Goal: Task Accomplishment & Management: Complete application form

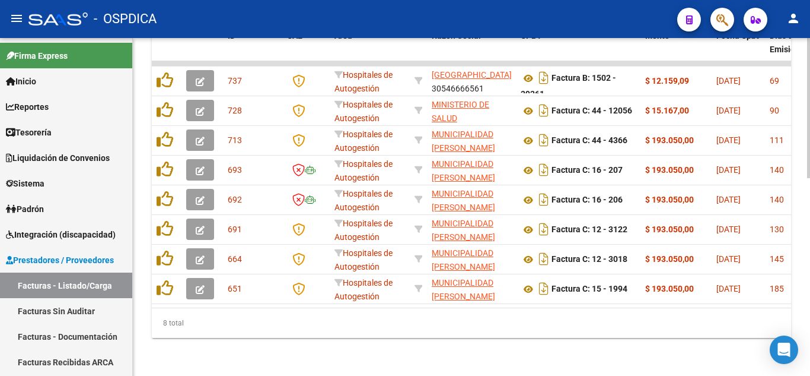
scroll to position [2, 0]
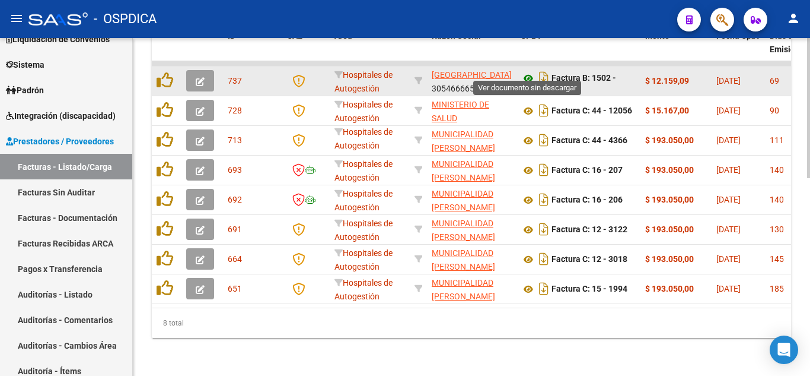
click at [529, 71] on icon at bounding box center [528, 78] width 15 height 14
click at [531, 71] on icon at bounding box center [528, 78] width 15 height 14
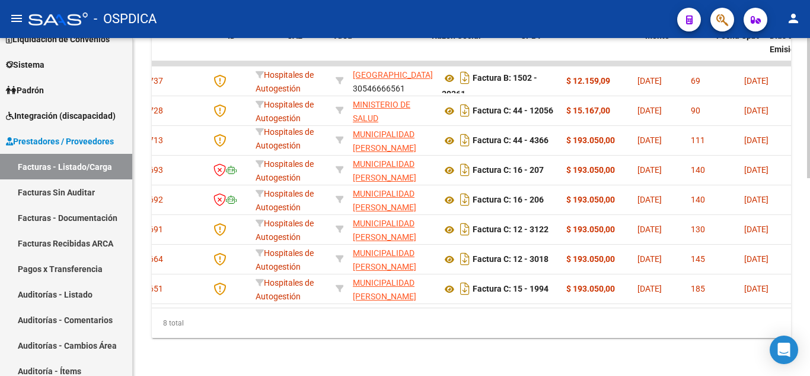
scroll to position [0, 0]
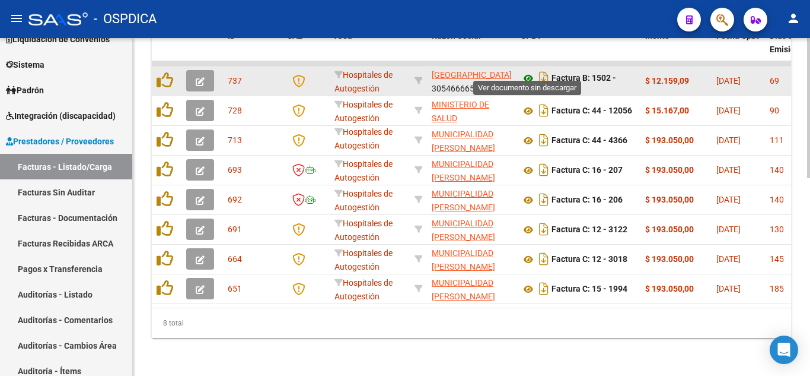
click at [529, 71] on icon at bounding box center [528, 78] width 15 height 14
click at [209, 71] on button "button" at bounding box center [200, 80] width 28 height 21
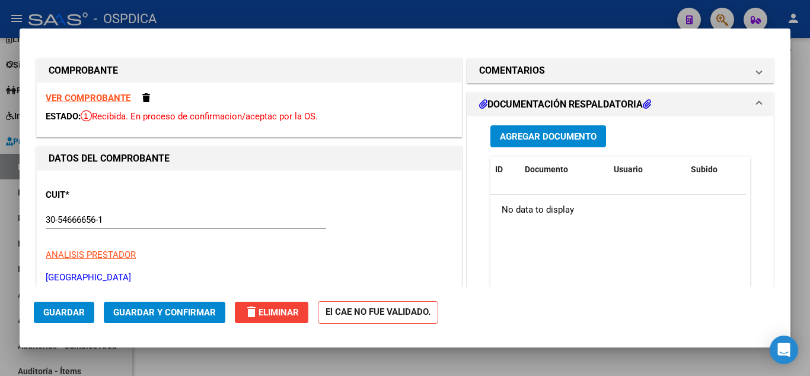
click at [635, 103] on h1 "DOCUMENTACIÓN RESPALDATORIA" at bounding box center [565, 104] width 172 height 14
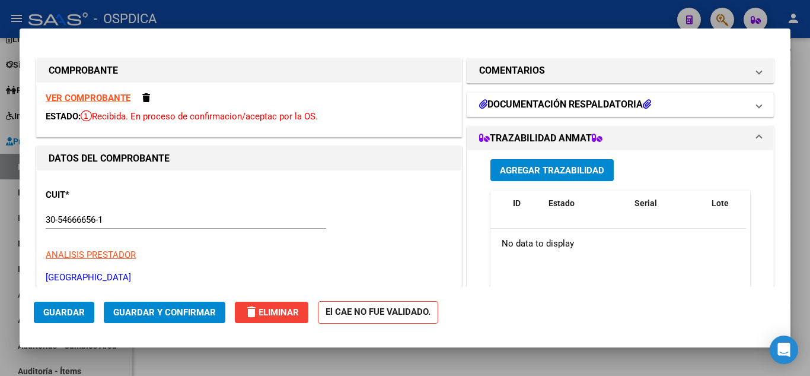
click at [635, 103] on h1 "DOCUMENTACIÓN RESPALDATORIA" at bounding box center [565, 104] width 172 height 14
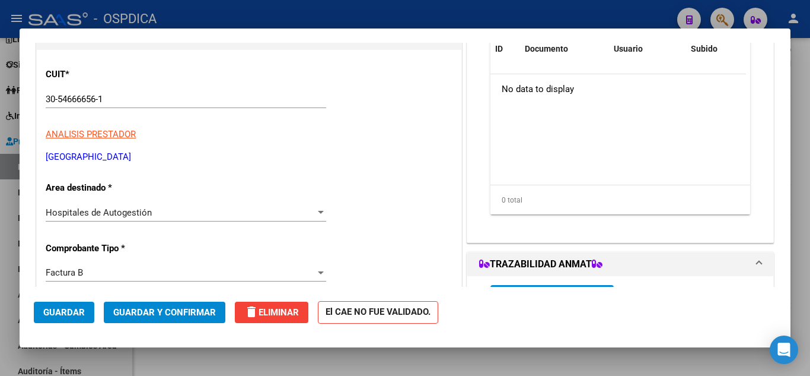
scroll to position [297, 0]
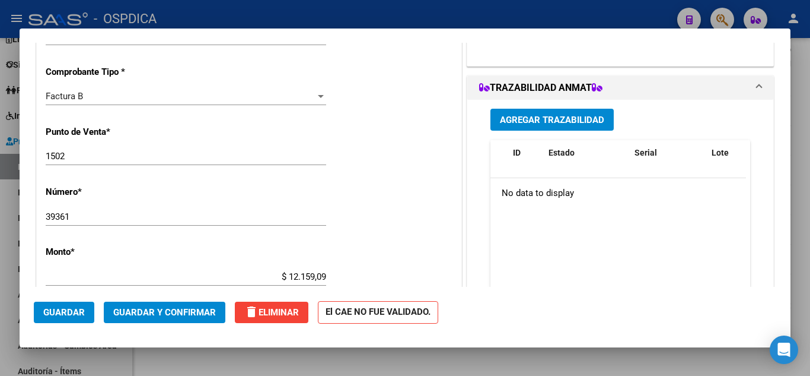
type input "$ 0,00"
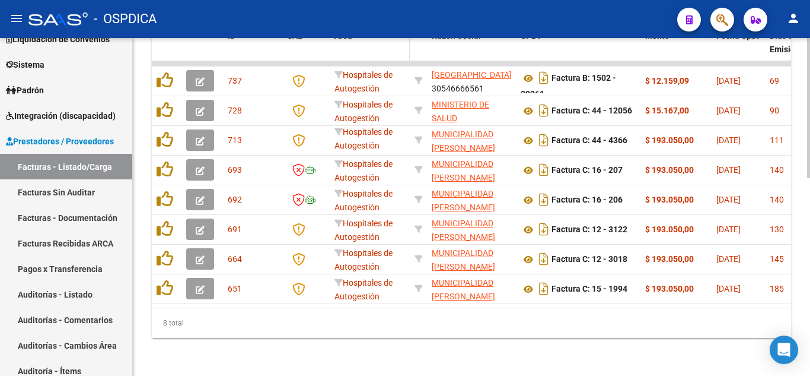
scroll to position [446, 0]
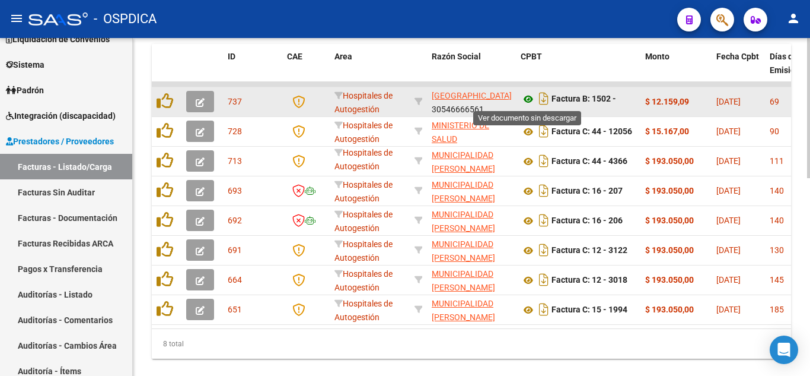
click at [527, 98] on icon at bounding box center [528, 99] width 15 height 14
click at [199, 103] on icon "button" at bounding box center [200, 102] width 9 height 9
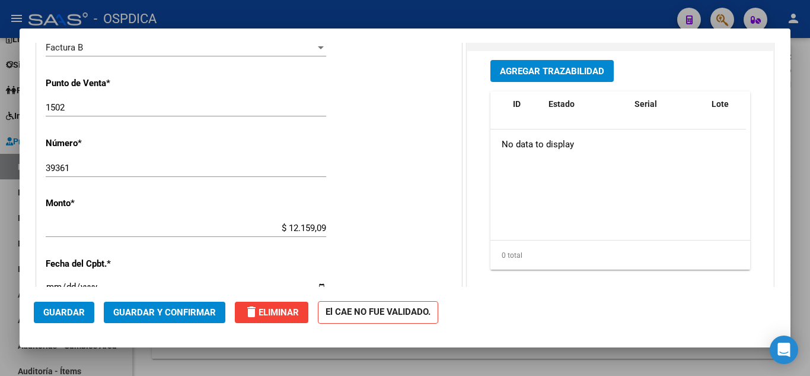
scroll to position [356, 0]
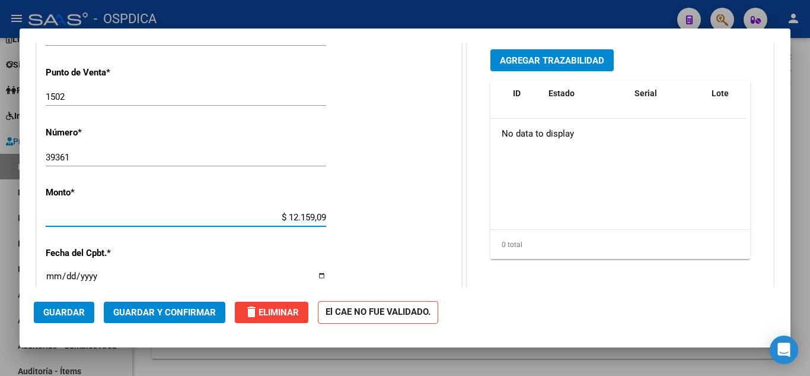
click at [292, 212] on input "$ 12.159,09" at bounding box center [186, 217] width 281 height 11
type input "$ 120.159,09"
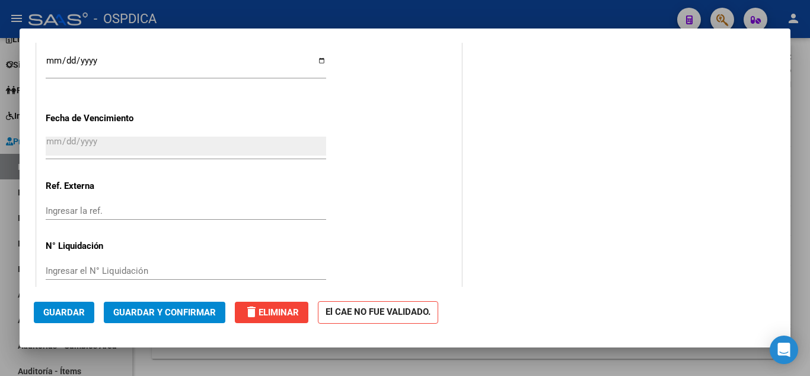
scroll to position [728, 0]
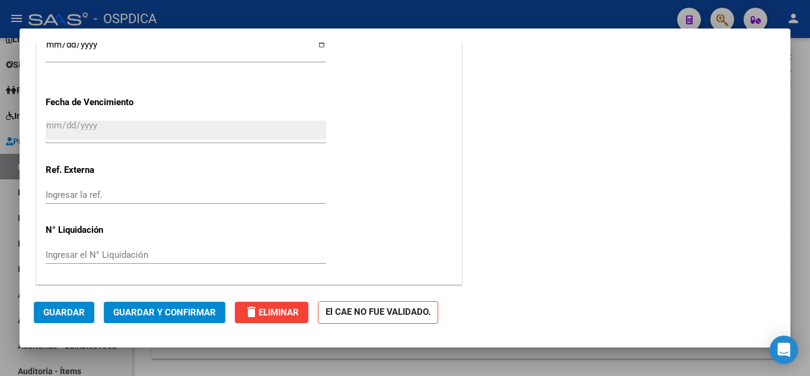
click at [78, 310] on span "Guardar" at bounding box center [64, 312] width 42 height 11
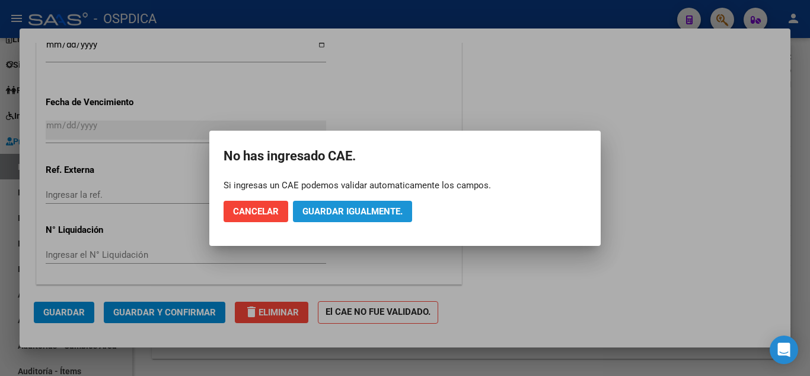
click at [397, 215] on span "Guardar igualmente." at bounding box center [353, 211] width 100 height 11
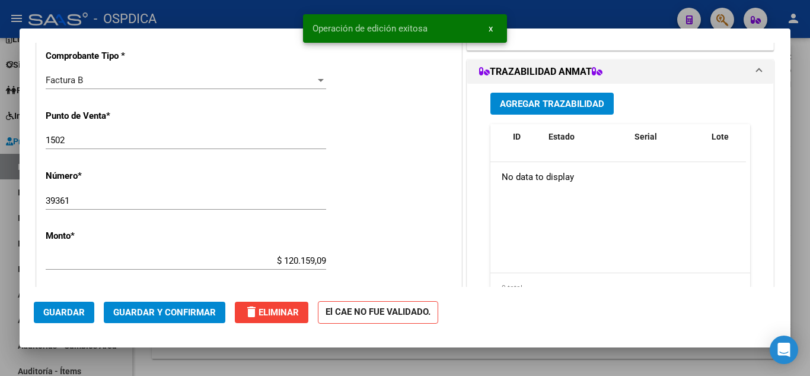
scroll to position [0, 0]
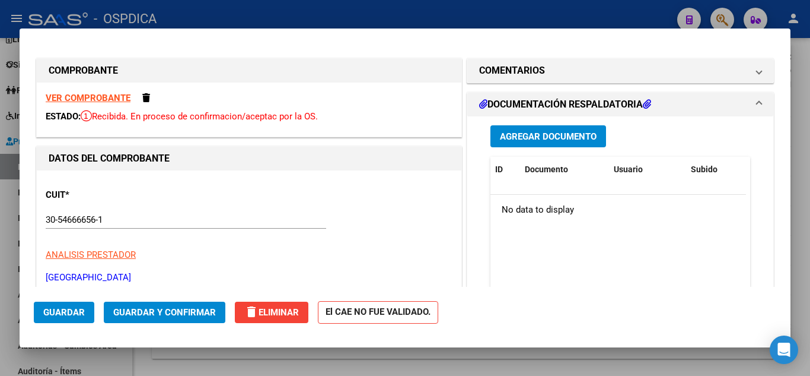
click at [454, 15] on div at bounding box center [405, 188] width 810 height 376
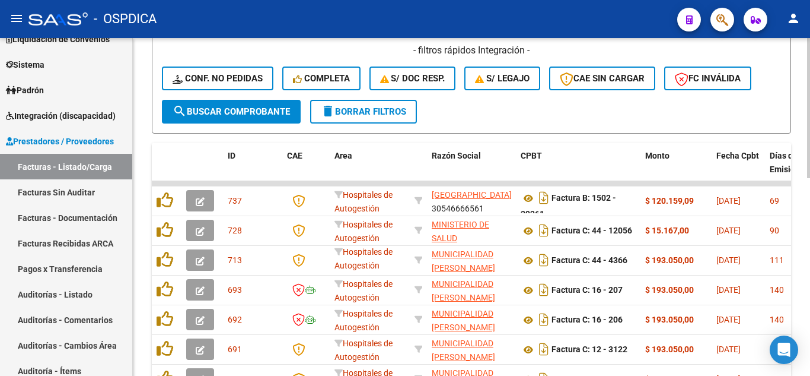
scroll to position [415, 0]
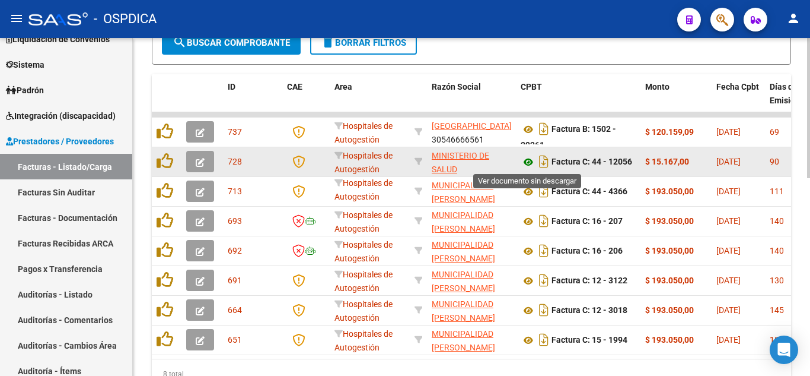
click at [532, 160] on icon at bounding box center [528, 162] width 15 height 14
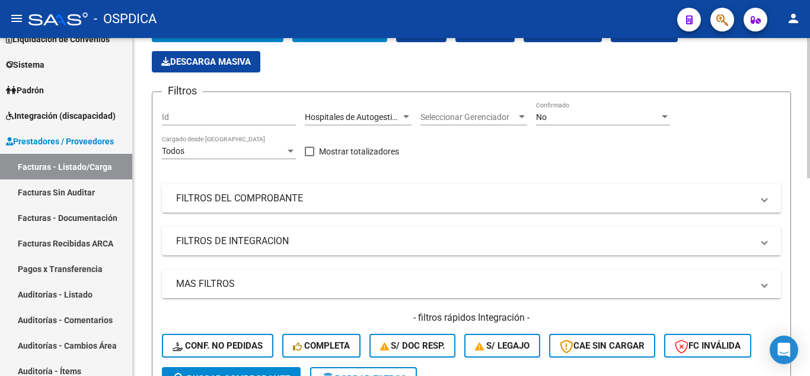
scroll to position [0, 0]
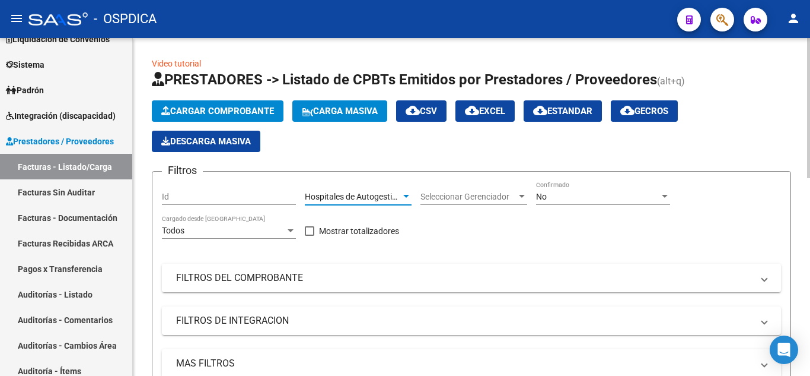
click at [393, 192] on span "Hospitales de Autogestión" at bounding box center [353, 196] width 97 height 9
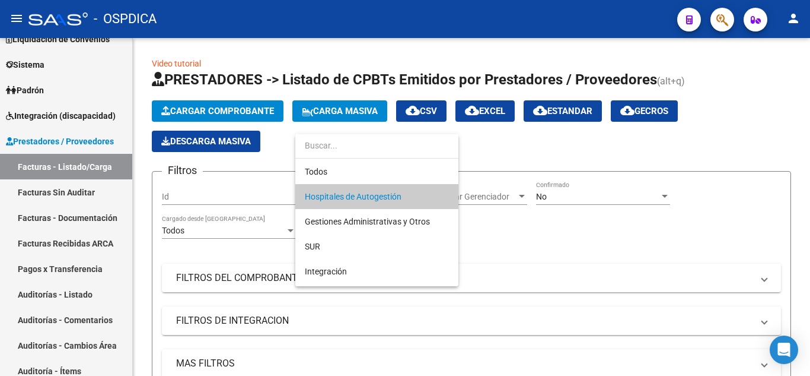
click at [377, 197] on span "Hospitales de Autogestión" at bounding box center [353, 196] width 97 height 9
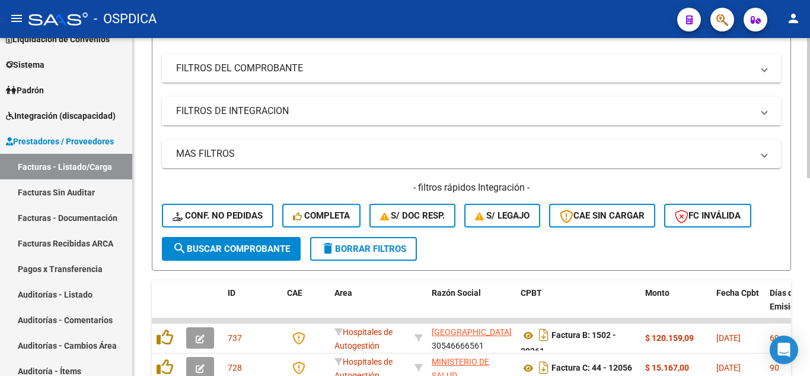
scroll to position [237, 0]
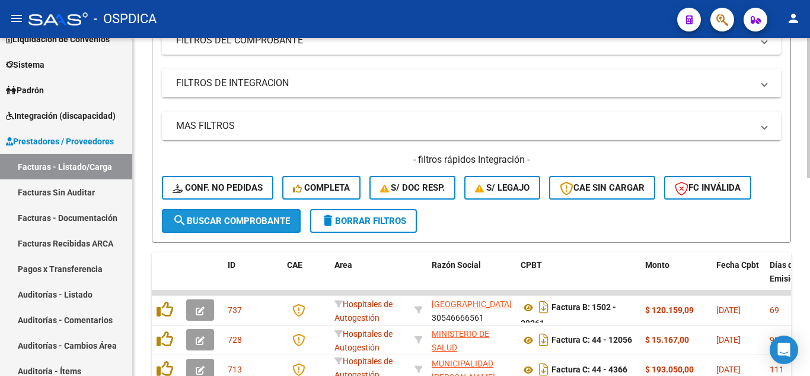
click at [228, 219] on span "search Buscar Comprobante" at bounding box center [231, 220] width 117 height 11
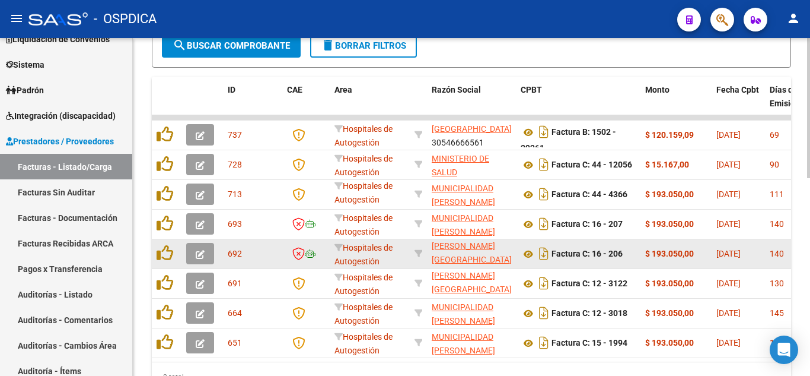
scroll to position [475, 0]
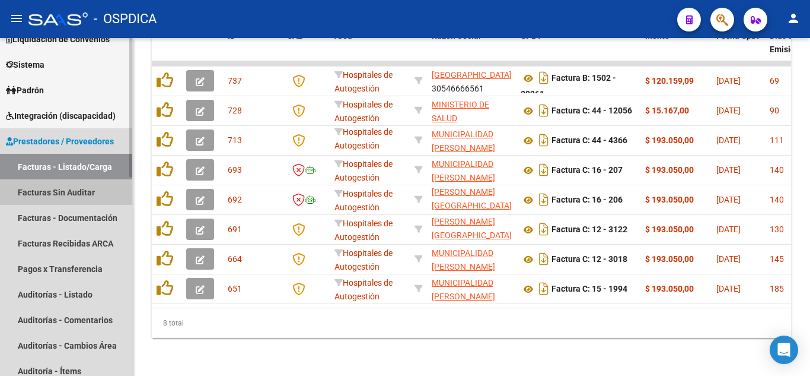
click at [51, 187] on link "Facturas Sin Auditar" at bounding box center [66, 192] width 132 height 26
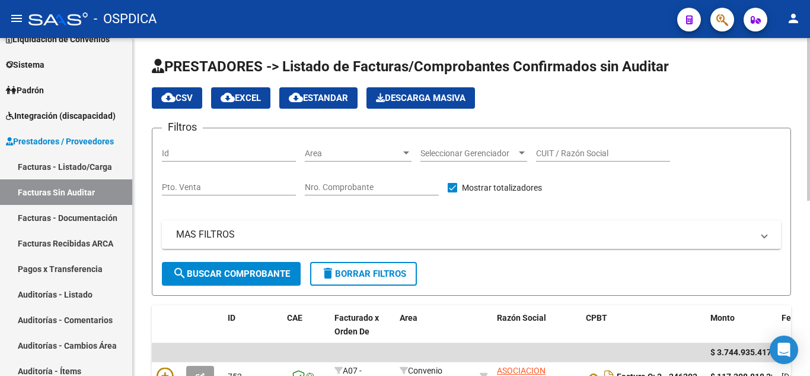
click at [395, 154] on span "Area" at bounding box center [353, 153] width 96 height 10
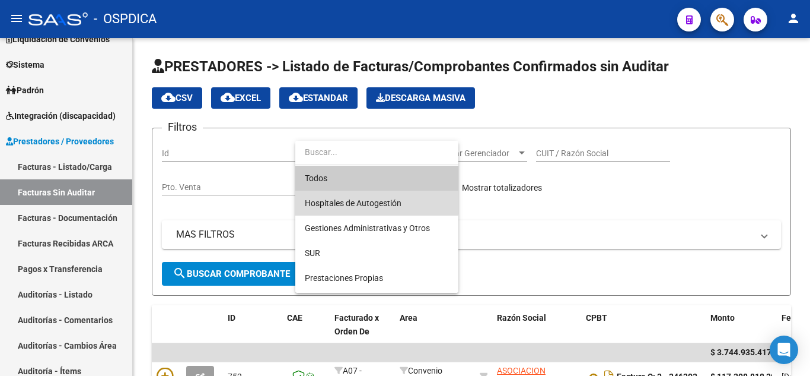
click at [371, 196] on span "Hospitales de Autogestión" at bounding box center [377, 202] width 144 height 25
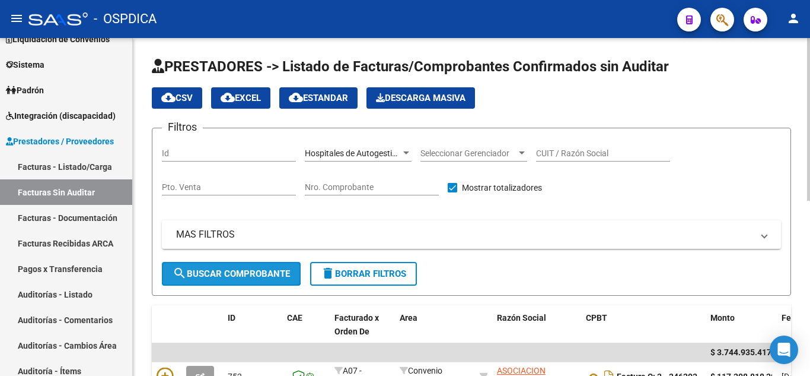
click at [221, 272] on span "search Buscar Comprobante" at bounding box center [231, 273] width 117 height 11
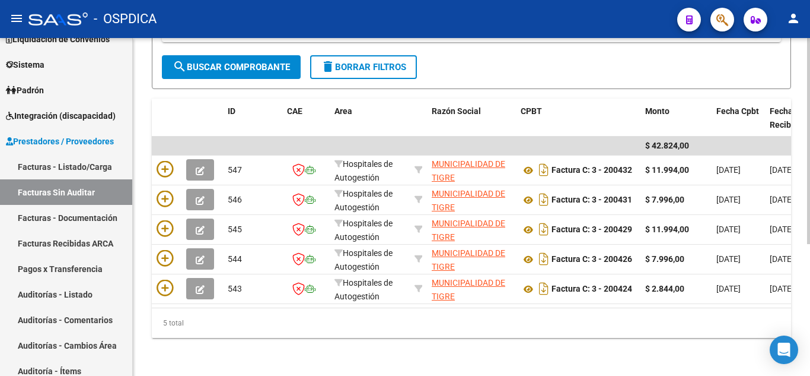
scroll to position [216, 0]
click at [65, 165] on link "Facturas - Listado/Carga" at bounding box center [66, 167] width 132 height 26
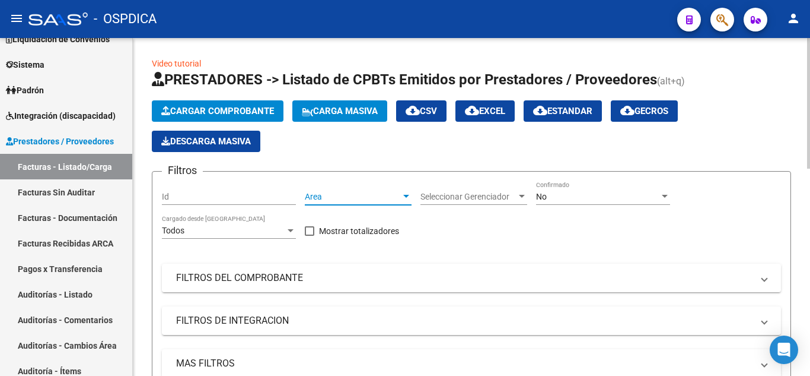
click at [397, 193] on span "Area" at bounding box center [353, 197] width 96 height 10
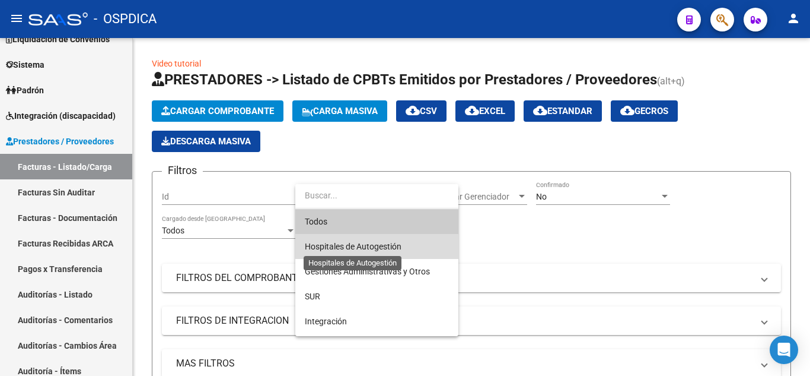
click at [379, 246] on span "Hospitales de Autogestión" at bounding box center [353, 245] width 97 height 9
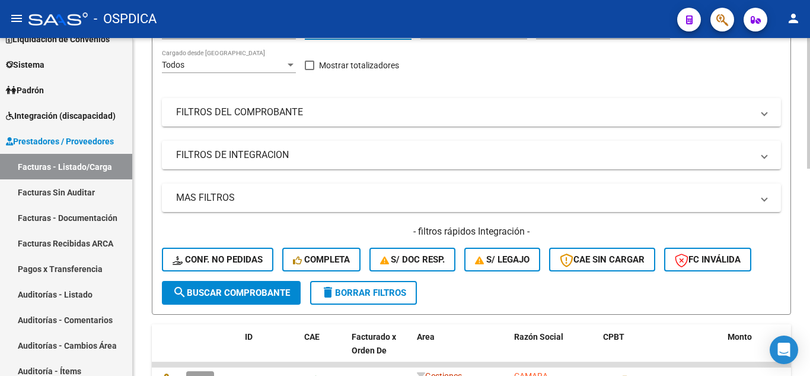
scroll to position [178, 0]
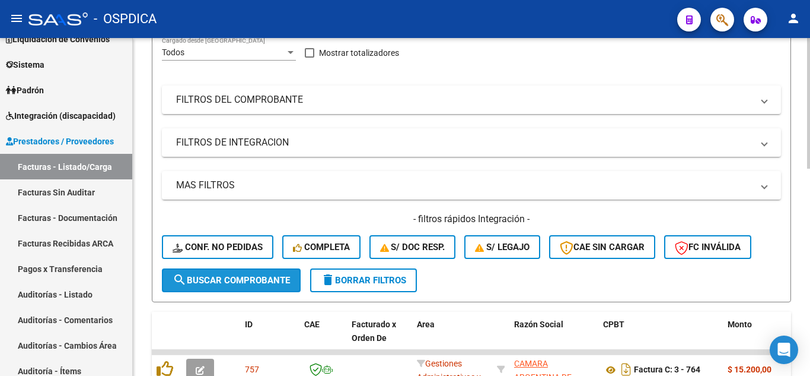
click at [254, 279] on span "search Buscar Comprobante" at bounding box center [231, 280] width 117 height 11
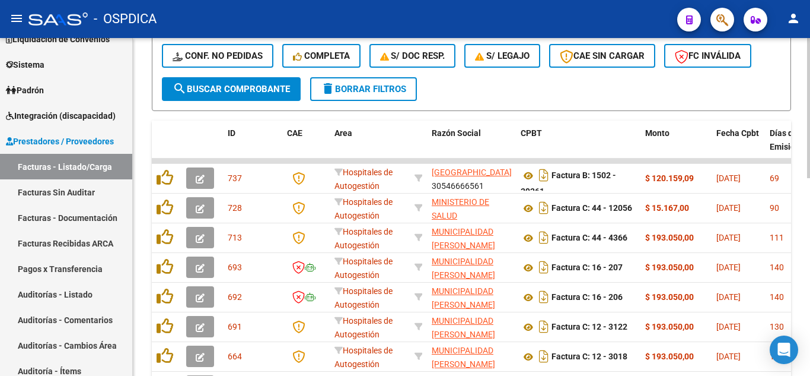
scroll to position [415, 0]
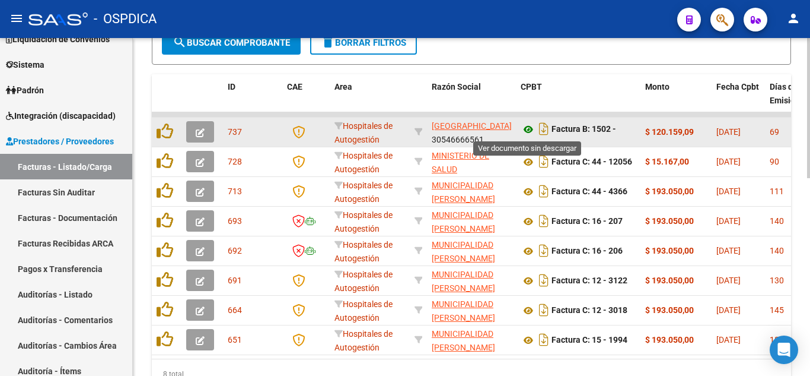
click at [532, 129] on icon at bounding box center [528, 129] width 15 height 14
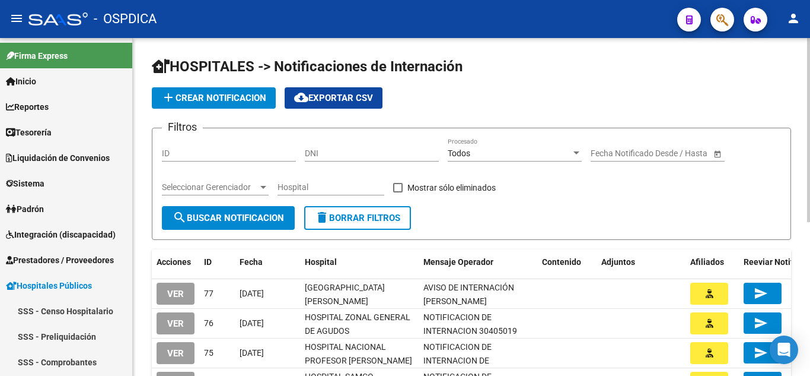
scroll to position [330, 0]
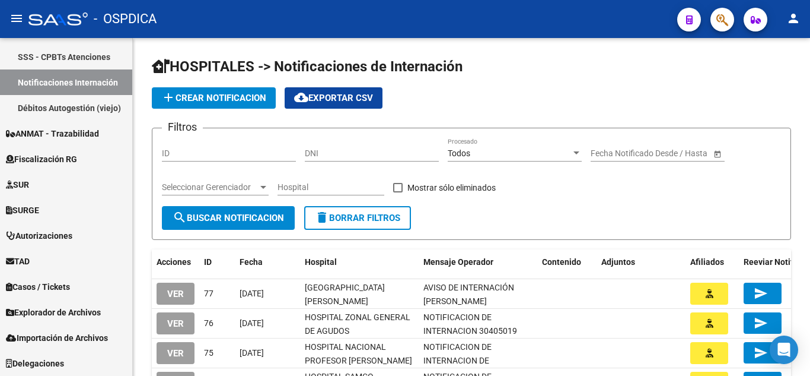
click at [730, 20] on button "button" at bounding box center [723, 20] width 24 height 24
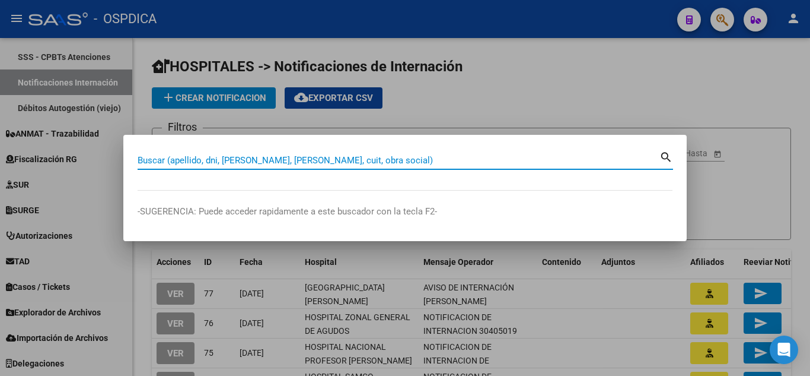
click at [335, 156] on input "Buscar (apellido, dni, cuil, nro traspaso, cuit, obra social)" at bounding box center [399, 160] width 522 height 11
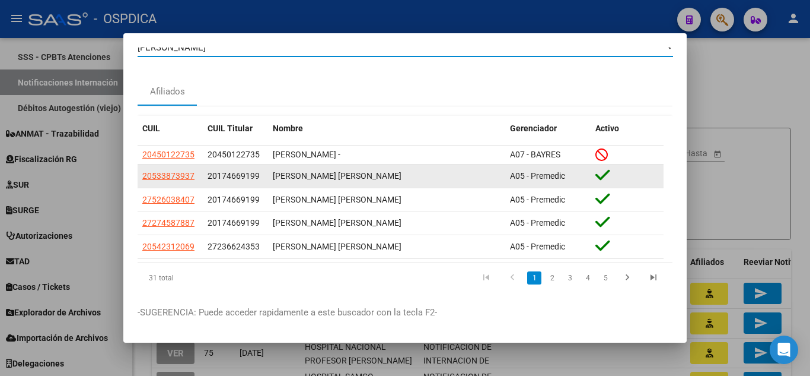
scroll to position [0, 0]
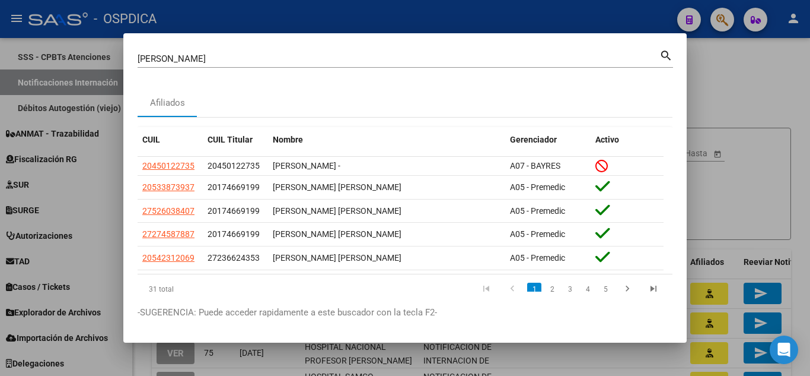
click at [271, 51] on div "valdez Buscar (apellido, dni, cuil, nro traspaso, cuit, obra social)" at bounding box center [399, 59] width 522 height 18
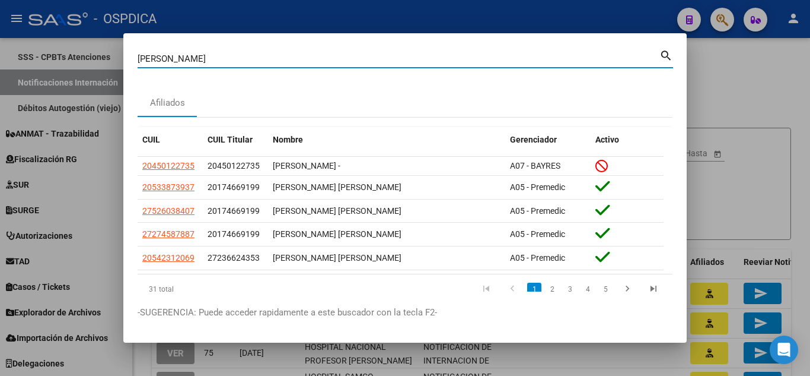
type input "valdez mariana"
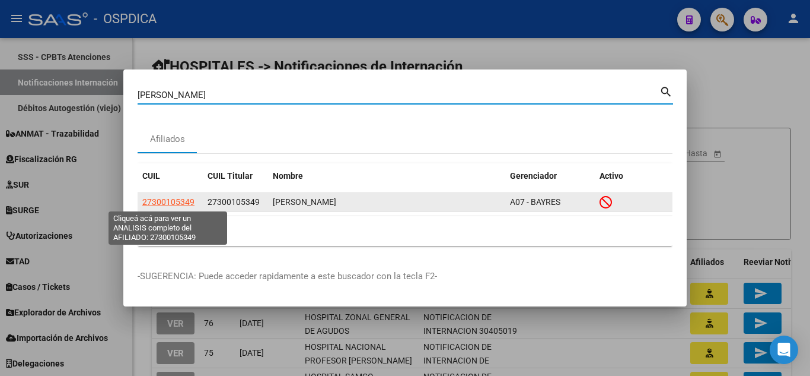
click at [167, 198] on span "27300105349" at bounding box center [168, 201] width 52 height 9
type textarea "27300105349"
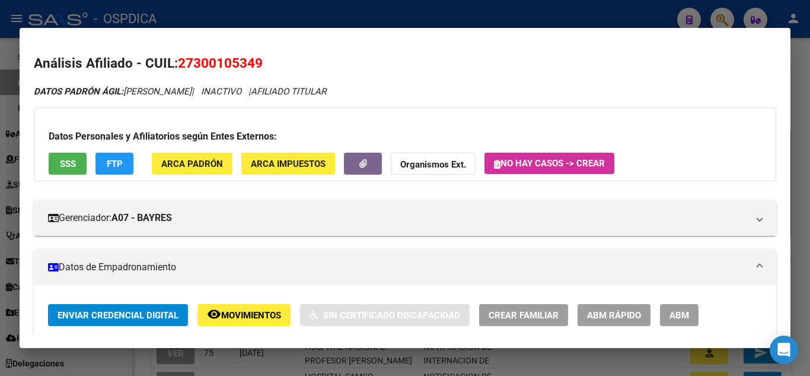
drag, startPoint x: 183, startPoint y: 62, endPoint x: 279, endPoint y: 77, distance: 97.3
drag, startPoint x: 273, startPoint y: 61, endPoint x: 182, endPoint y: 53, distance: 91.1
click at [182, 53] on mat-dialog-content "Análisis Afiliado - CUIL: 27300105349 DATOS PADRÓN ÁGIL: VALDEZ MARIANA RAQUEL …" at bounding box center [405, 187] width 771 height 291
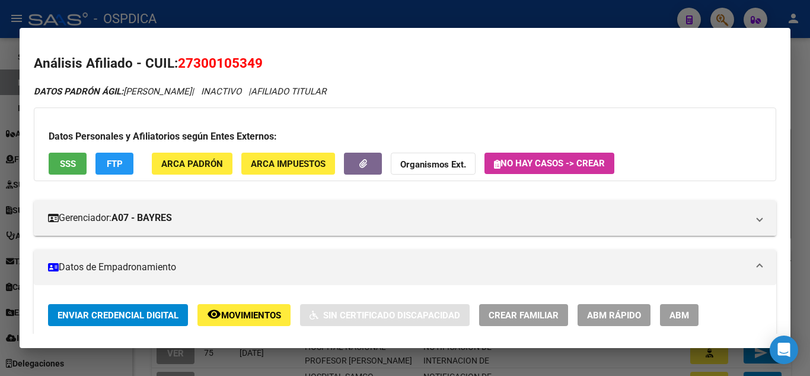
copy span "27300105349"
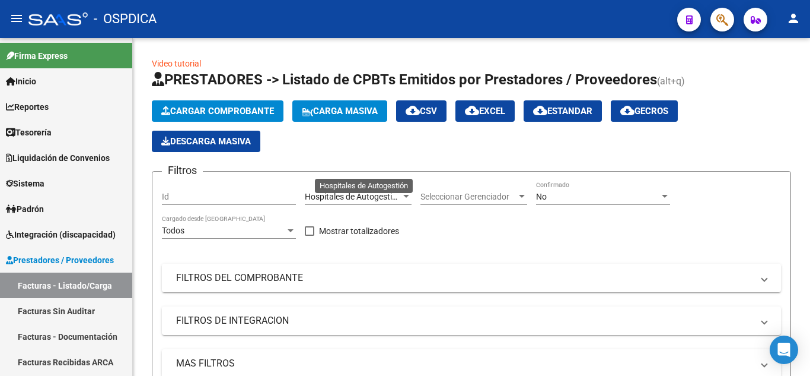
scroll to position [415, 0]
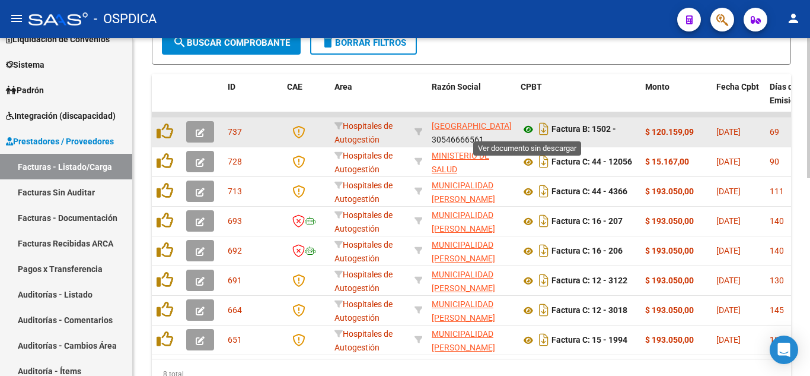
click at [530, 130] on icon at bounding box center [528, 129] width 15 height 14
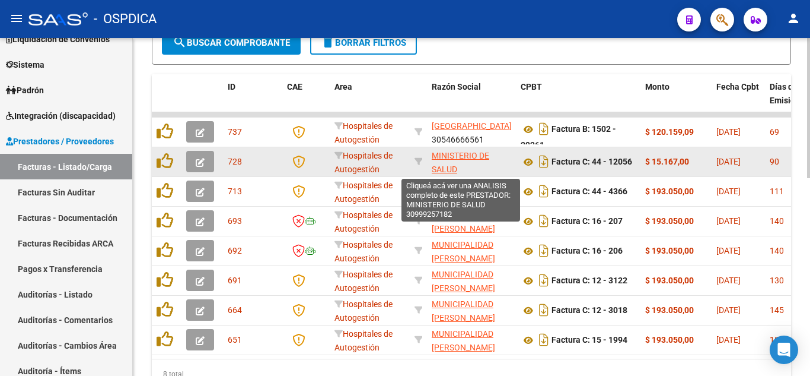
scroll to position [297, 0]
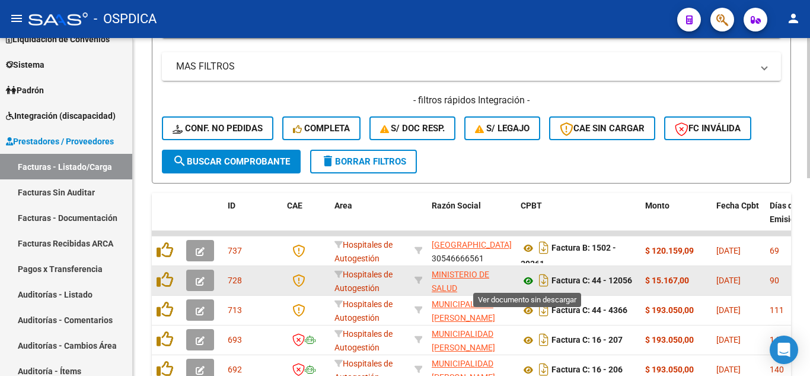
click at [531, 284] on icon at bounding box center [528, 280] width 15 height 14
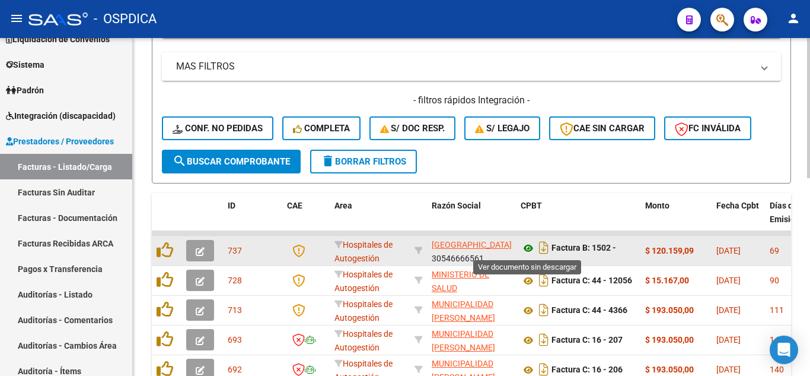
click at [530, 246] on icon at bounding box center [528, 248] width 15 height 14
click at [204, 252] on icon "button" at bounding box center [200, 251] width 9 height 9
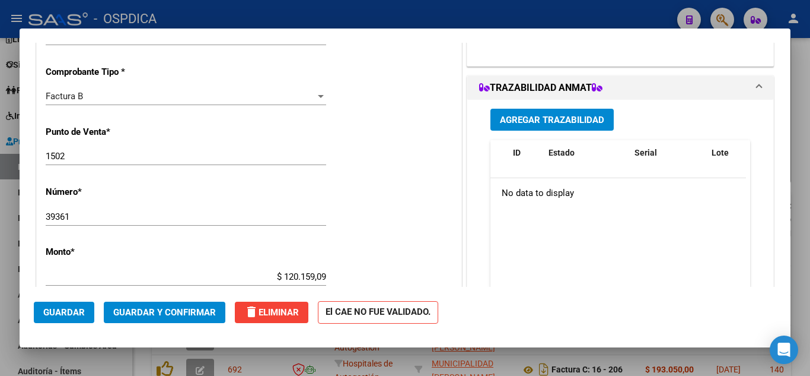
type input "$ 0,00"
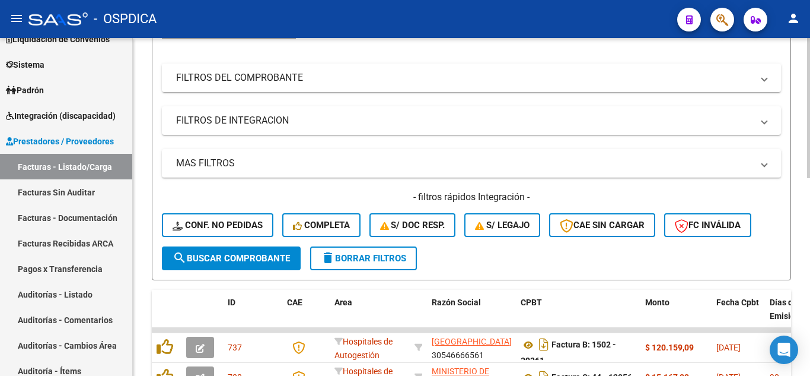
scroll to position [178, 0]
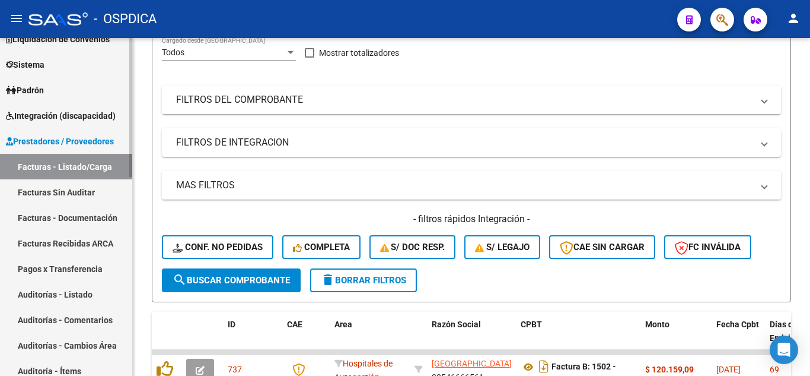
click at [82, 163] on link "Facturas - Listado/Carga" at bounding box center [66, 167] width 132 height 26
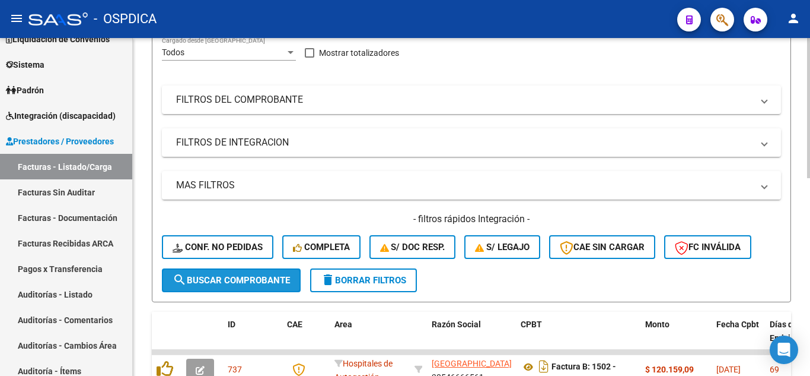
click at [230, 271] on button "search Buscar Comprobante" at bounding box center [231, 280] width 139 height 24
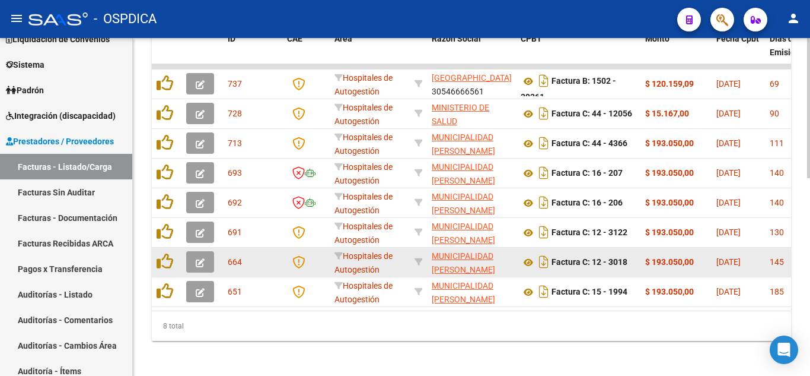
scroll to position [476, 0]
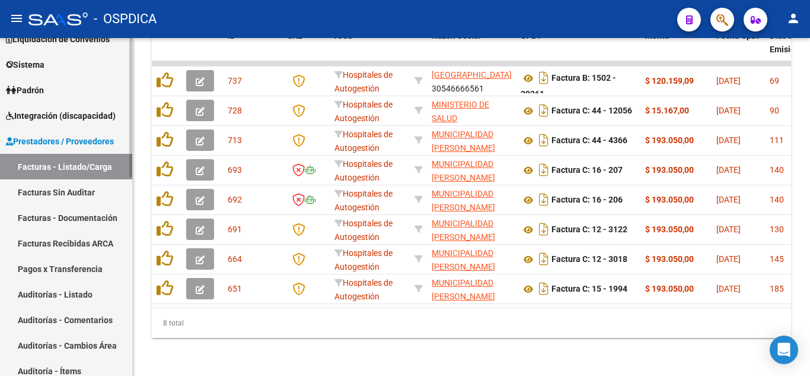
click at [68, 191] on link "Facturas Sin Auditar" at bounding box center [66, 192] width 132 height 26
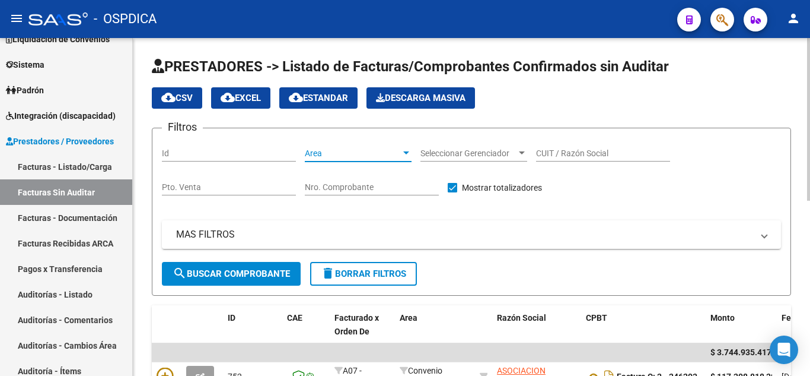
click at [404, 147] on div "Area Area" at bounding box center [358, 150] width 107 height 24
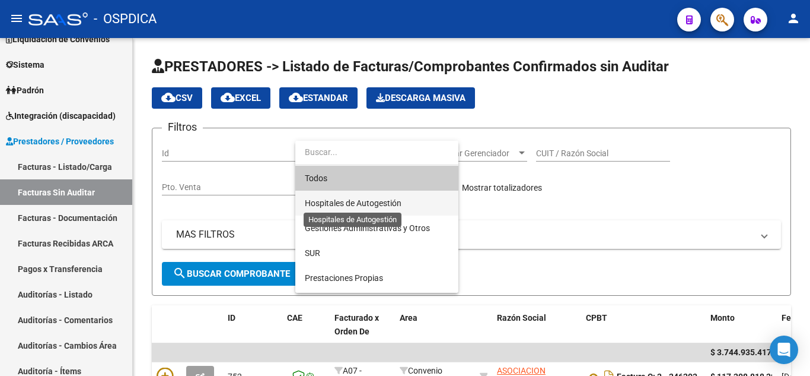
click at [374, 205] on span "Hospitales de Autogestión" at bounding box center [353, 202] width 97 height 9
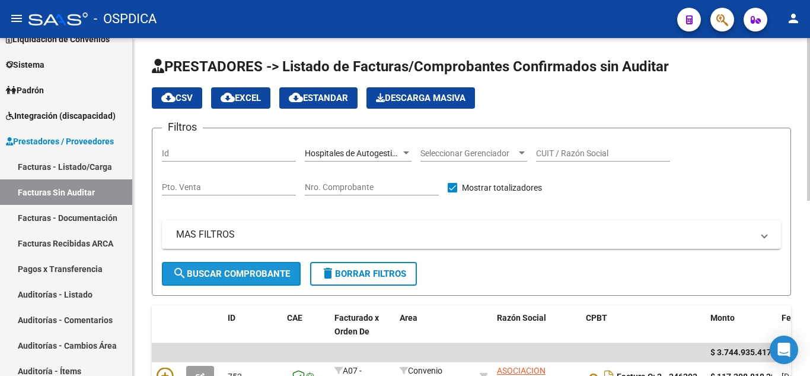
click at [241, 272] on span "search Buscar Comprobante" at bounding box center [231, 273] width 117 height 11
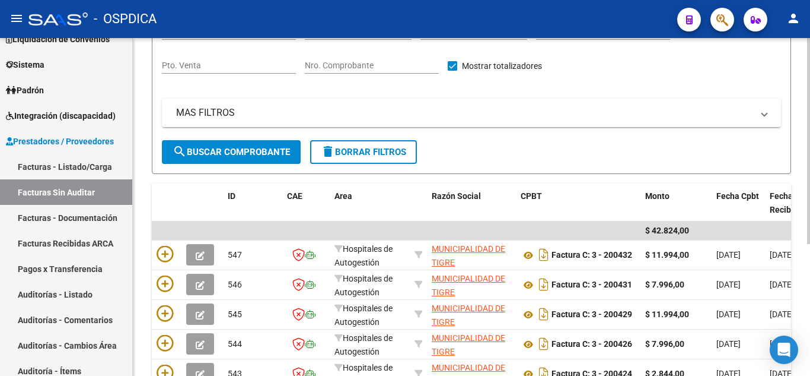
scroll to position [178, 0]
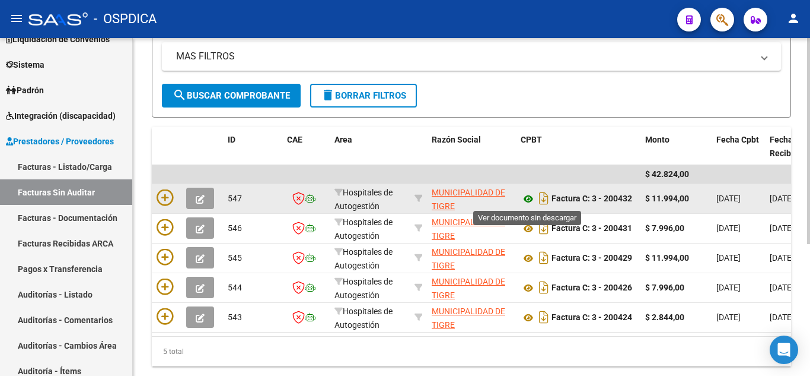
click at [526, 197] on icon at bounding box center [528, 199] width 15 height 14
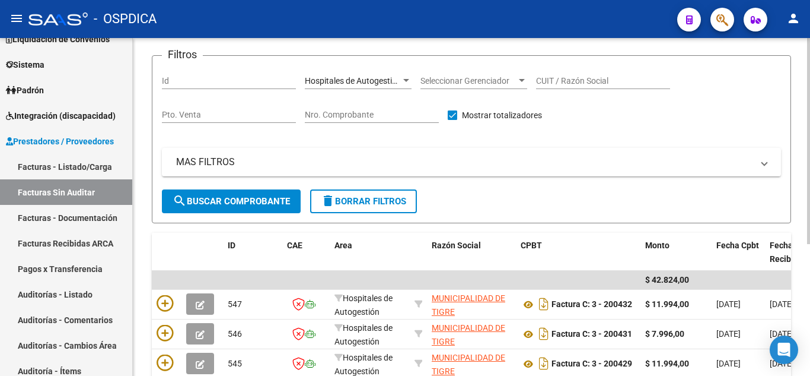
scroll to position [0, 0]
